Goal: Browse casually

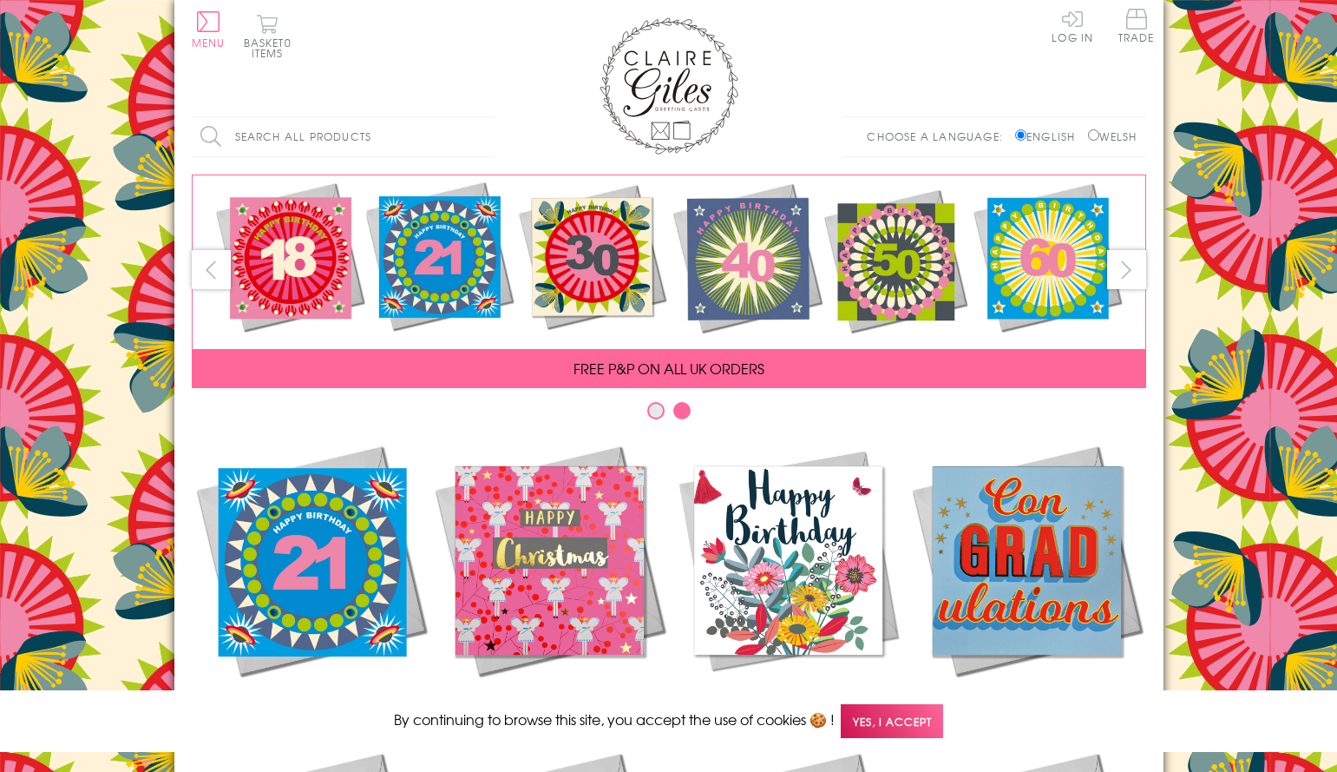
scroll to position [727, 0]
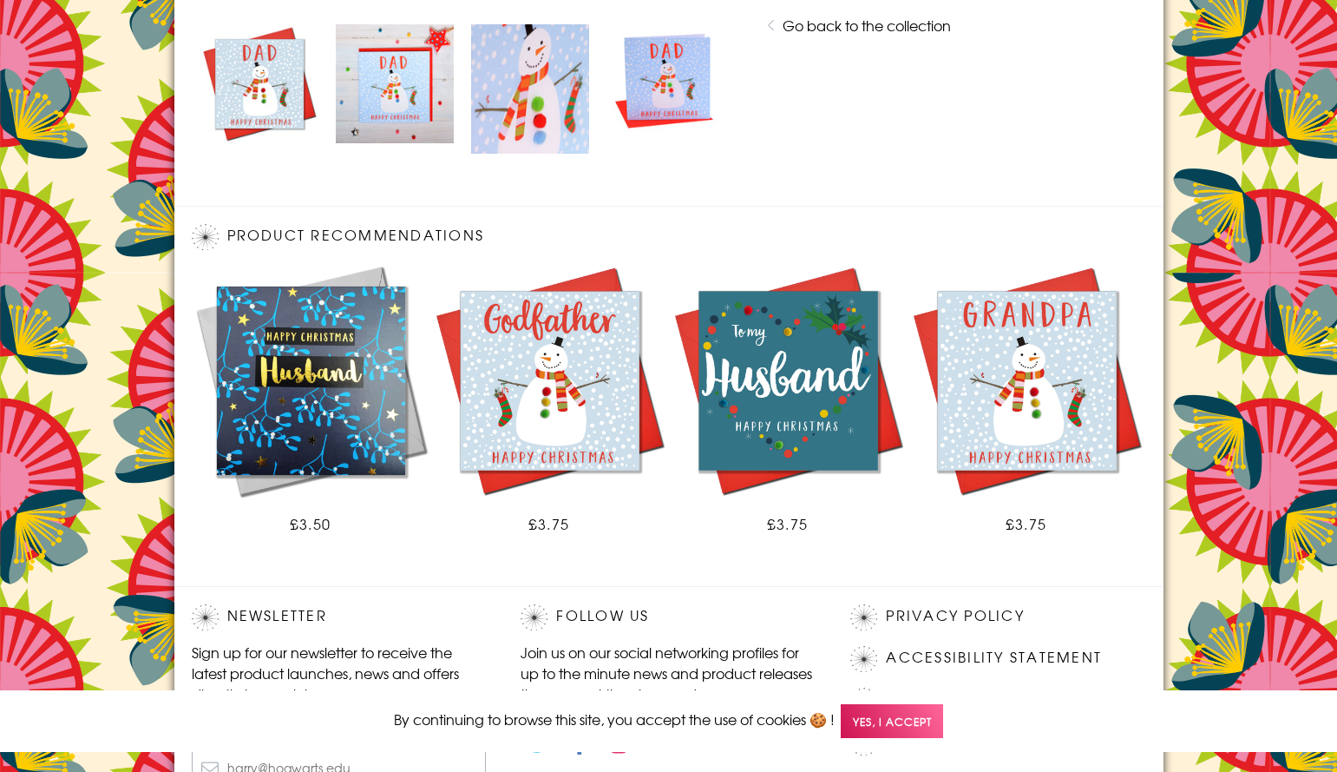
scroll to position [1029, 0]
